Goal: Navigation & Orientation: Find specific page/section

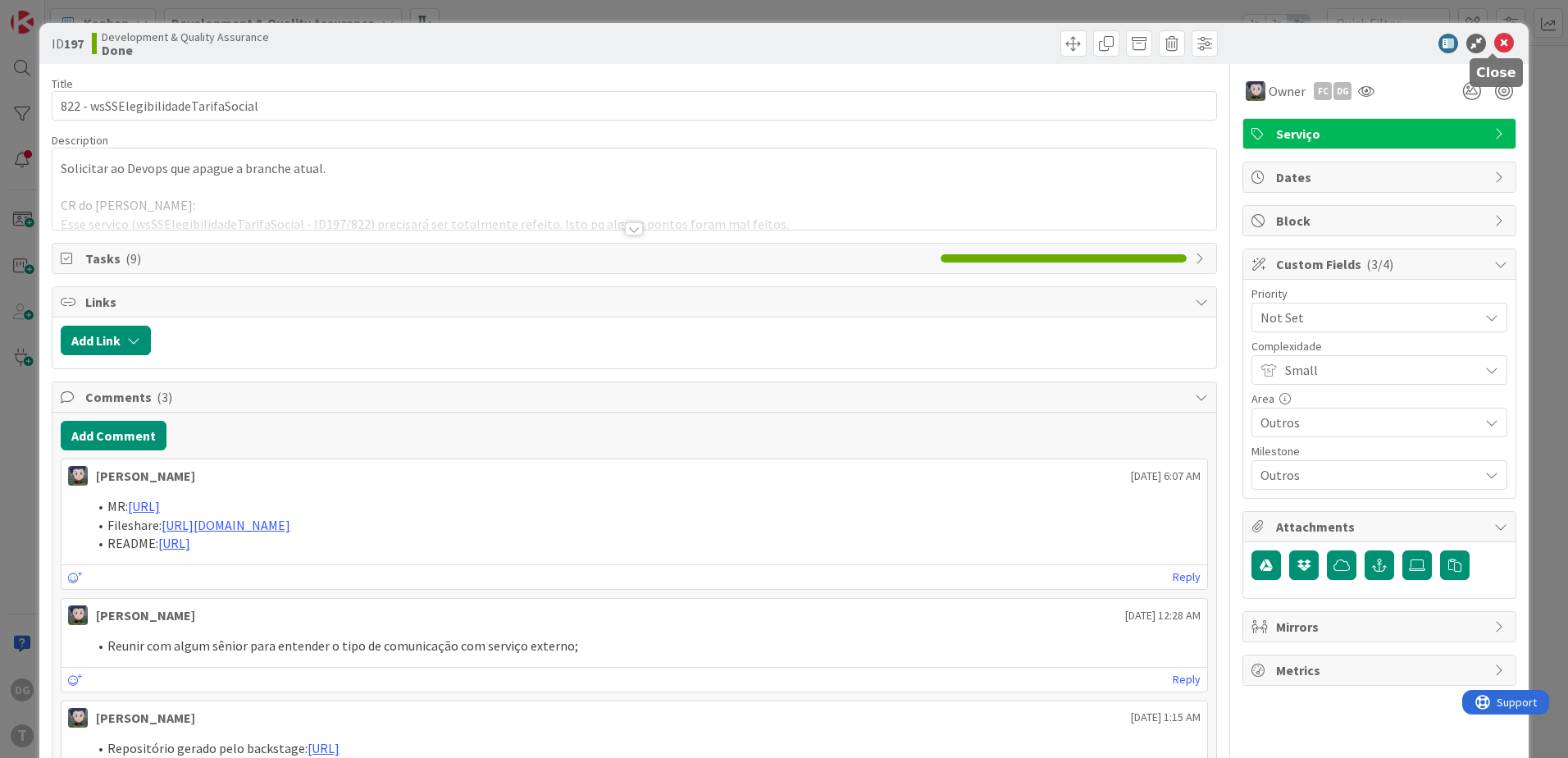
click at [1494, 40] on icon at bounding box center [1503, 43] width 19 height 19
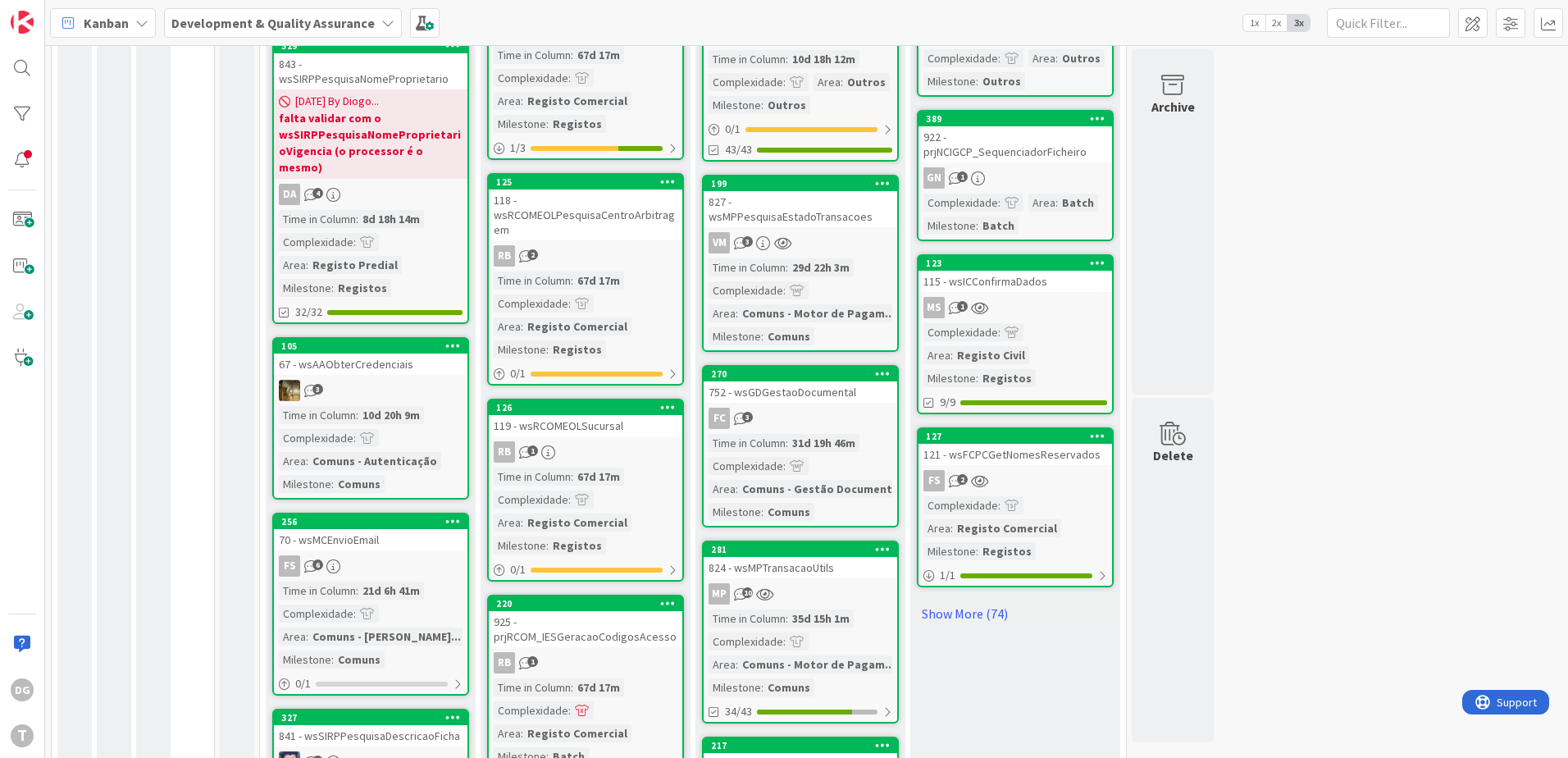
scroll to position [1476, 0]
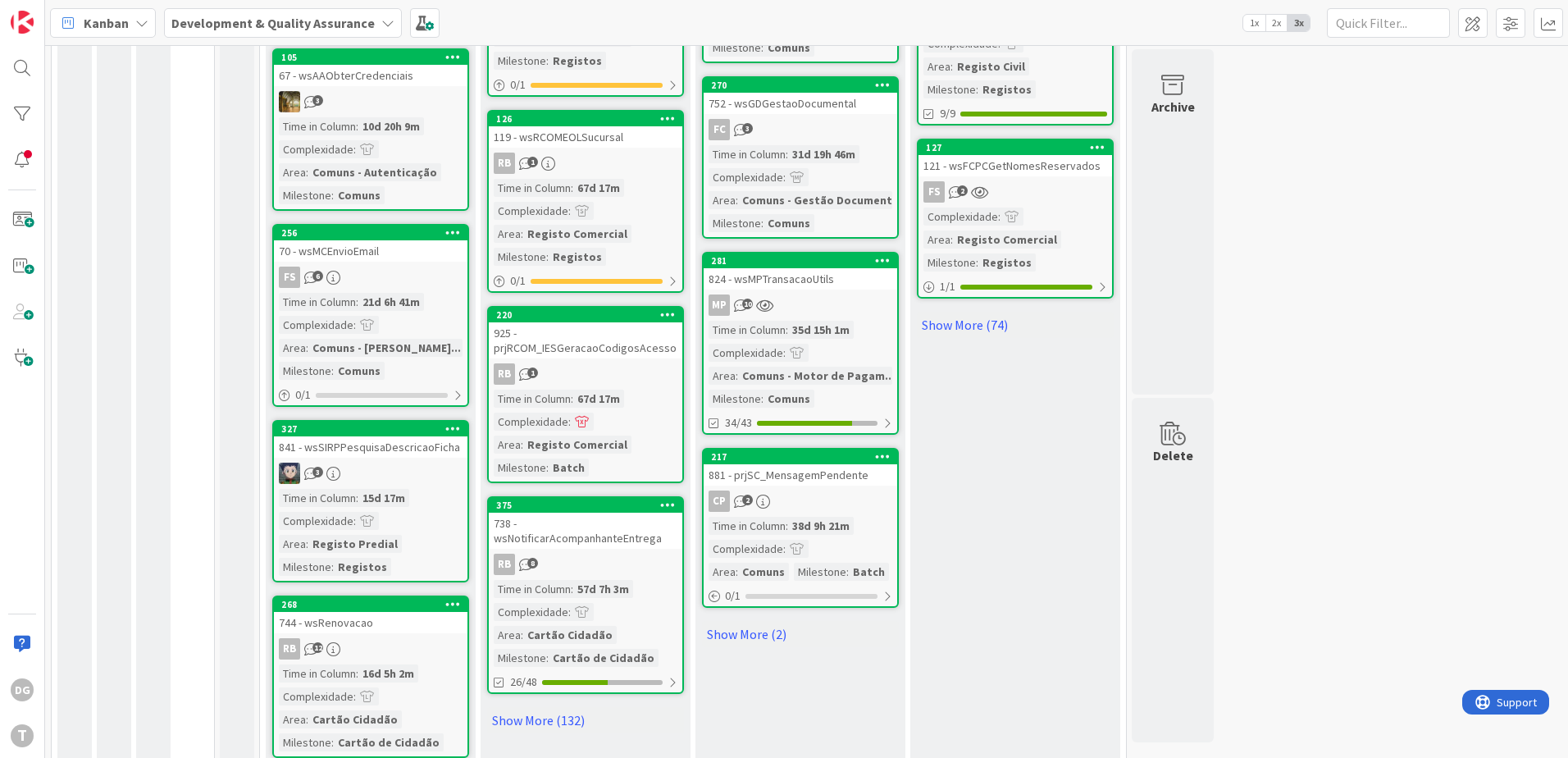
click at [788, 464] on div "881 - prjSC_MensagemPendente" at bounding box center [800, 474] width 194 height 21
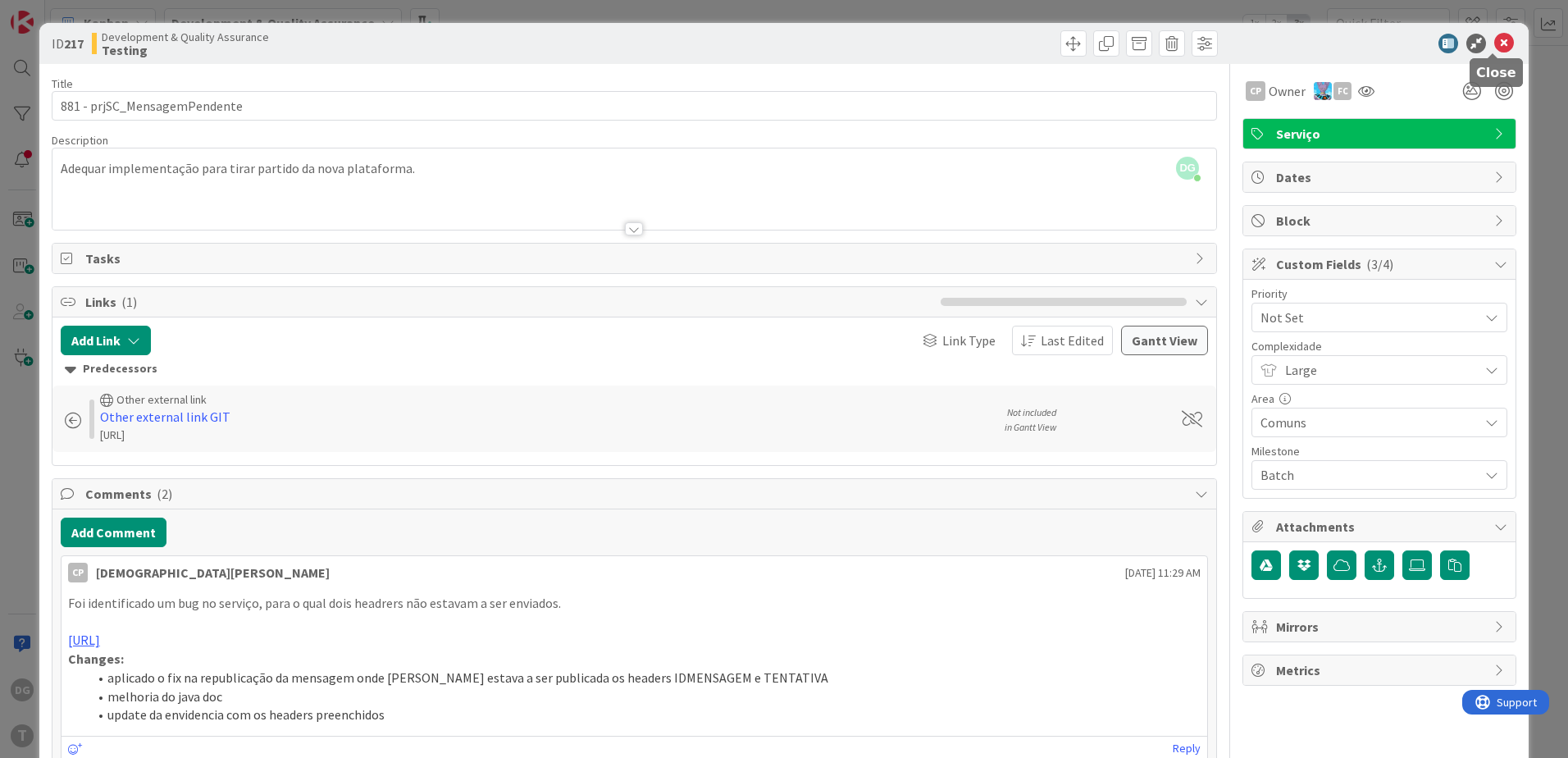
click at [1481, 42] on div at bounding box center [1370, 43] width 290 height 19
click at [1494, 43] on icon at bounding box center [1503, 43] width 19 height 19
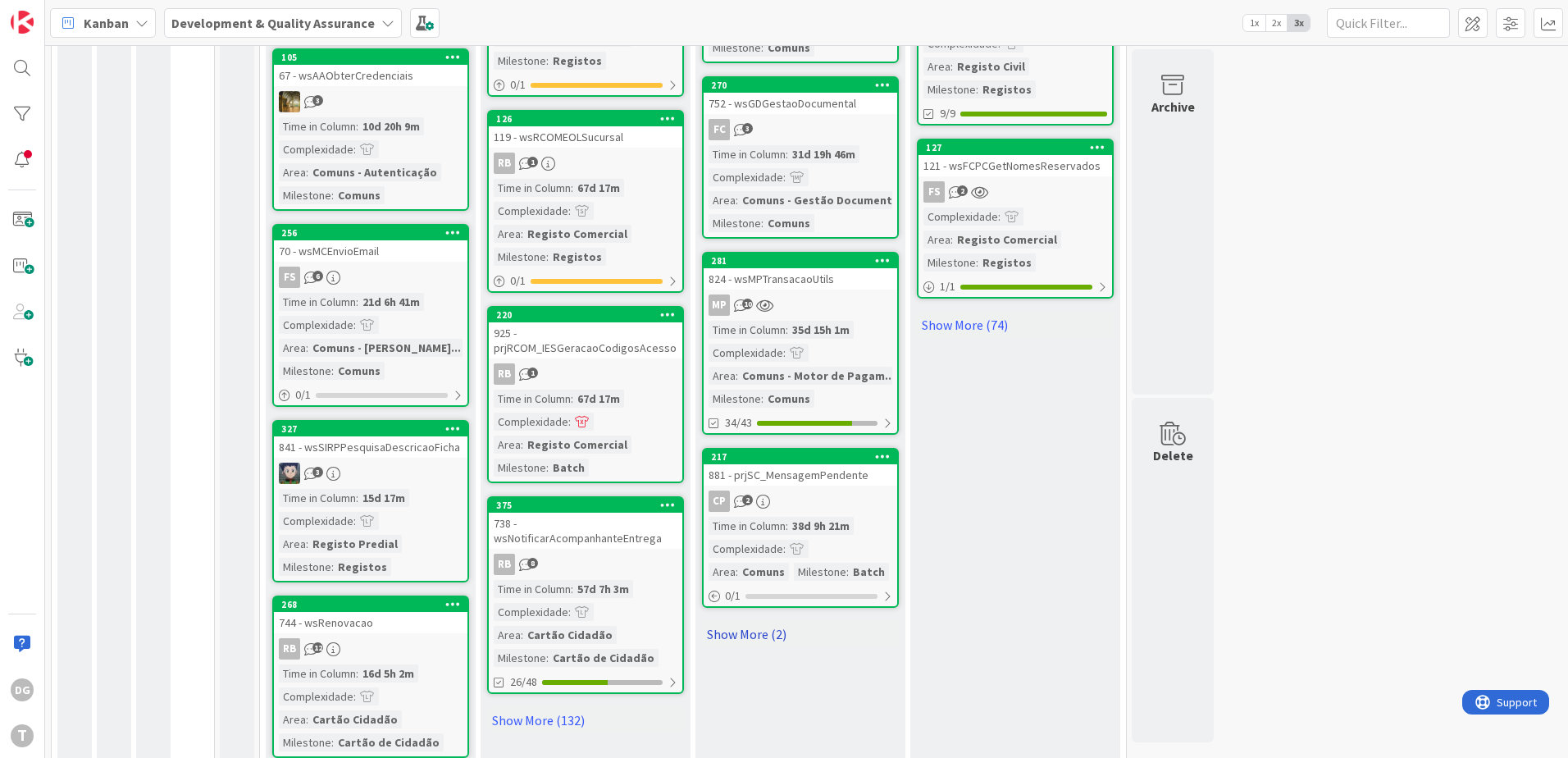
click at [759, 621] on link "Show More (2)" at bounding box center [800, 634] width 197 height 26
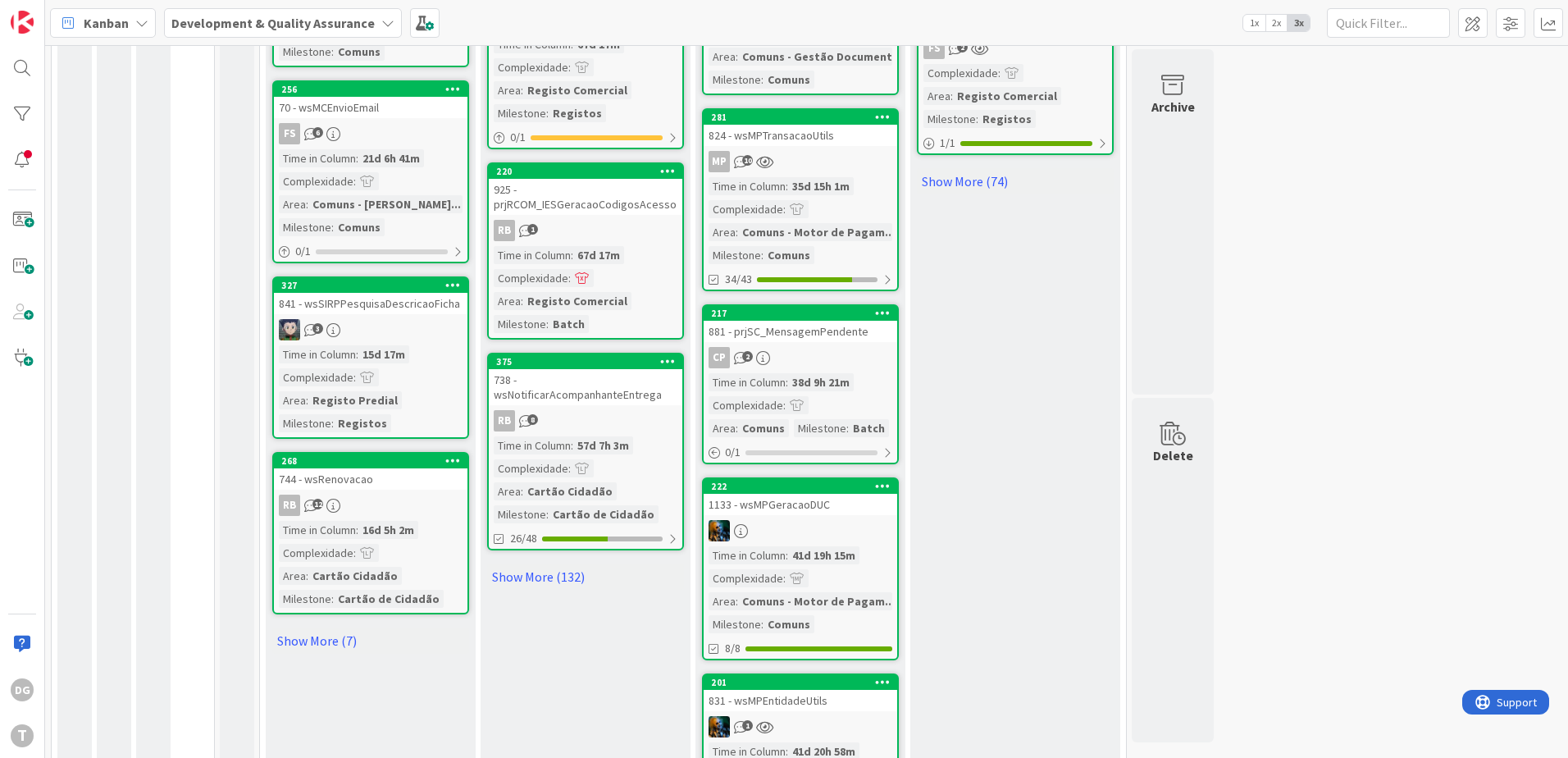
scroll to position [1722, 0]
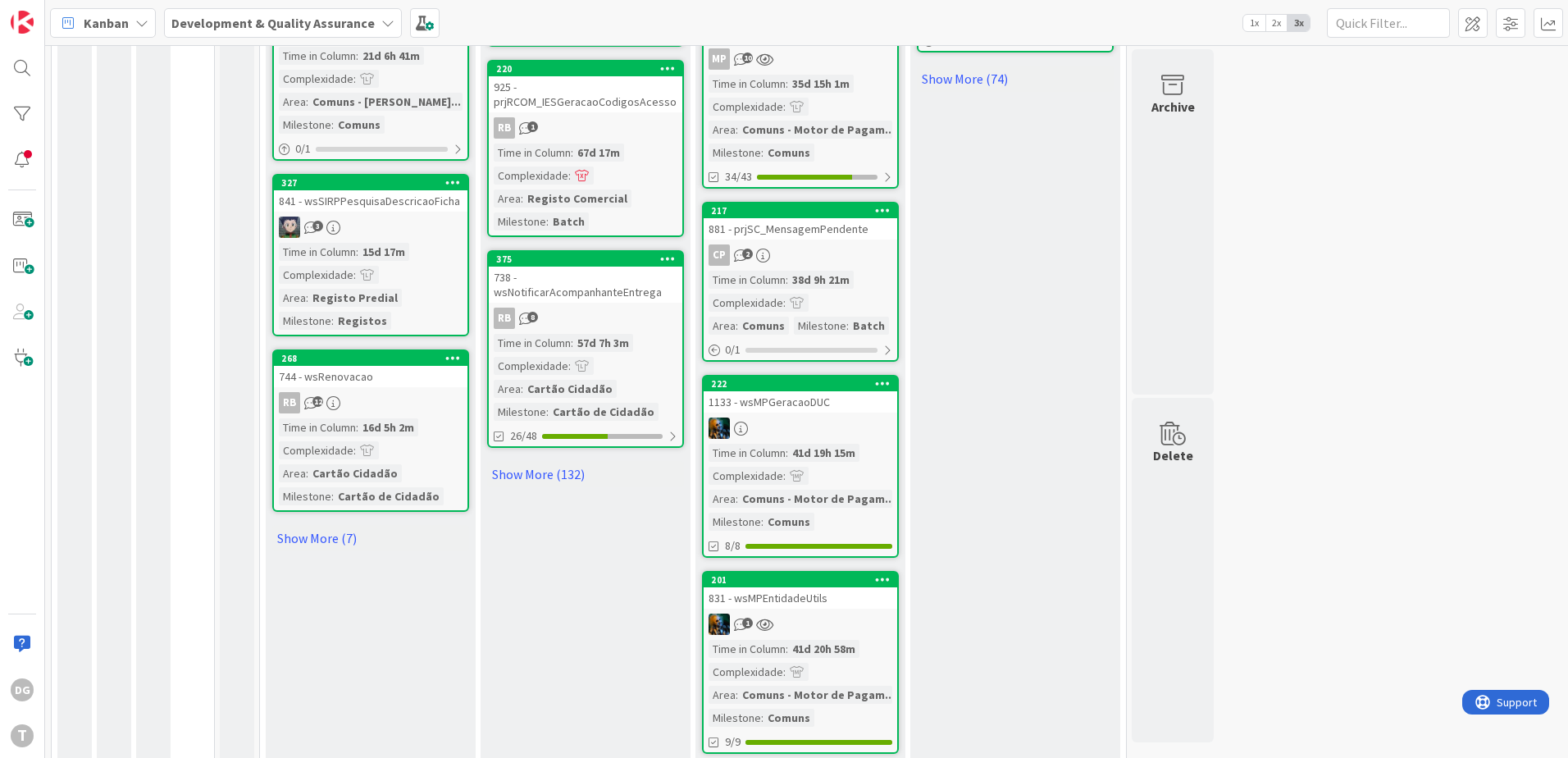
click at [834, 587] on div "831 - wsMPEntidadeUtils" at bounding box center [800, 597] width 194 height 21
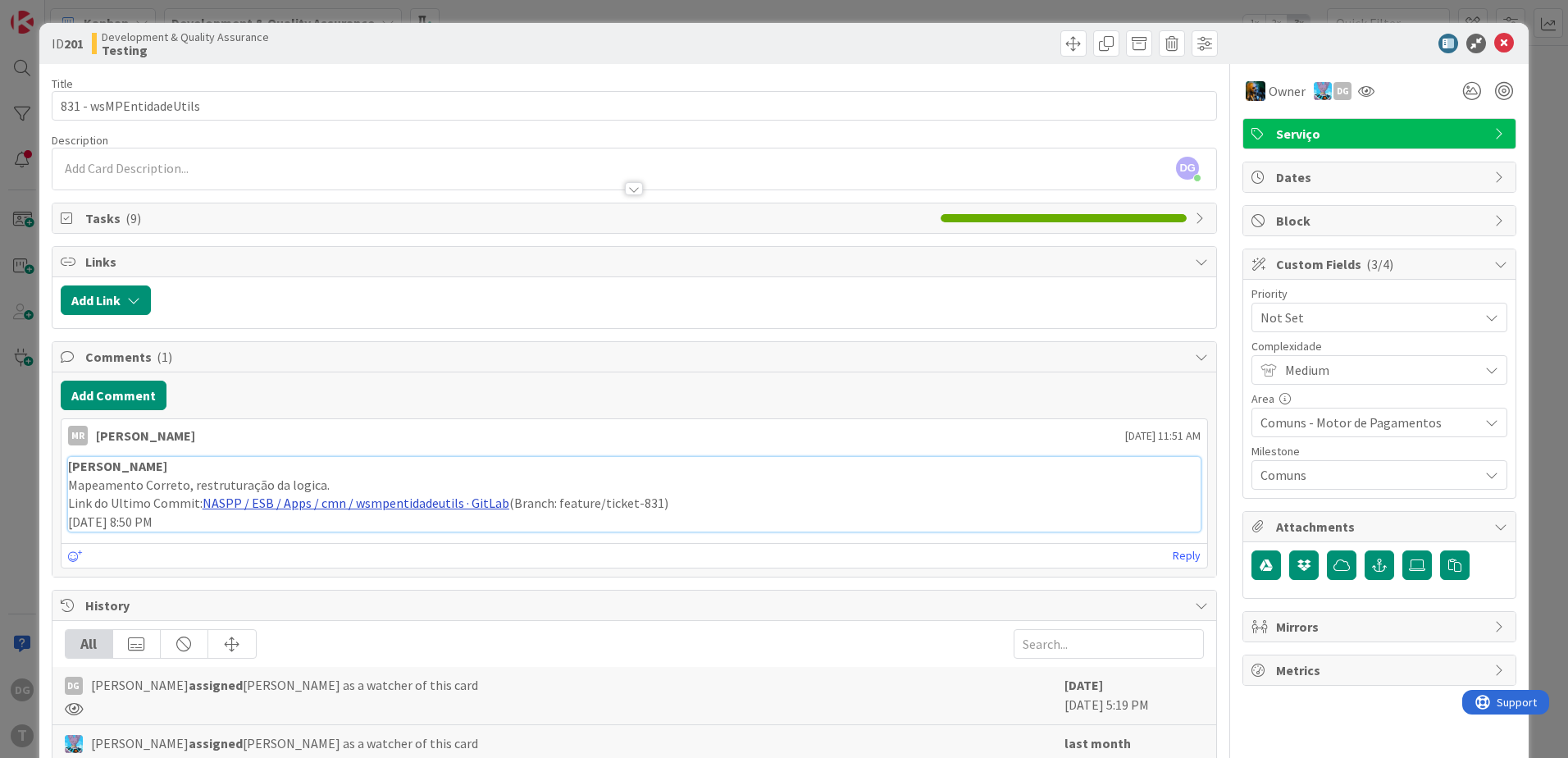
click at [468, 495] on link "NASPP / ESB / Apps / cmn / wsmpentidadeutils · GitLab" at bounding box center [355, 503] width 306 height 17
